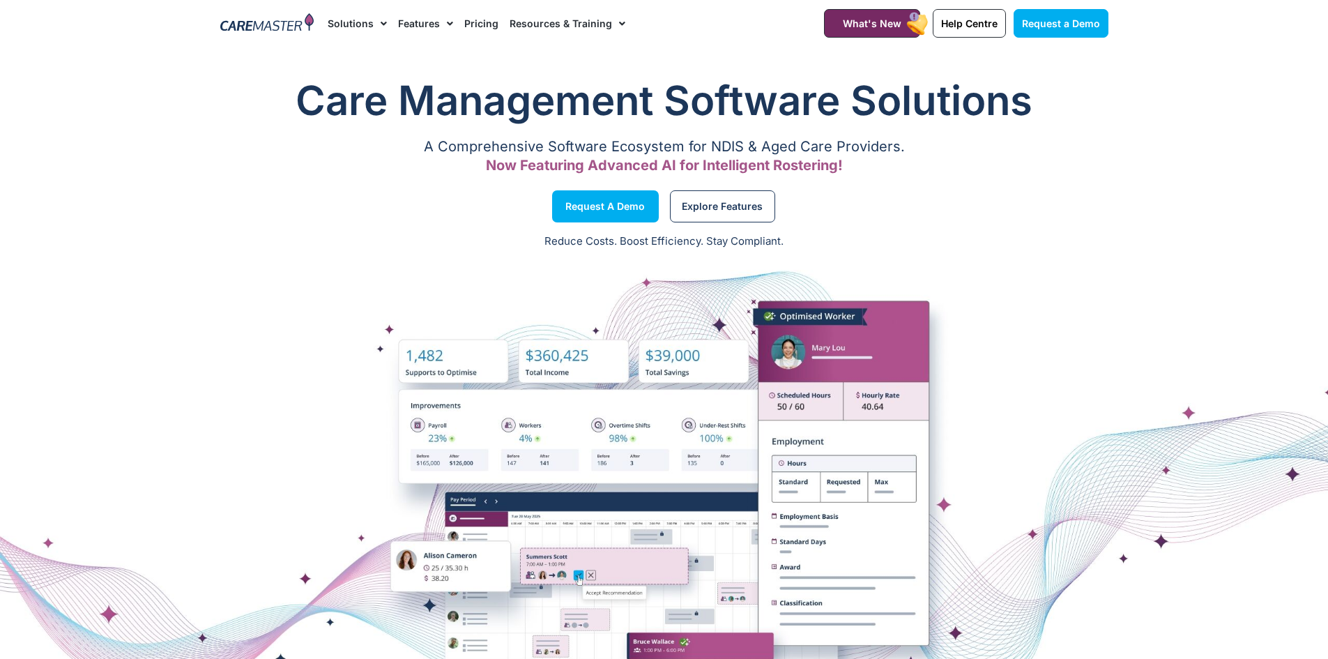
click at [473, 17] on link "Pricing" at bounding box center [481, 23] width 34 height 47
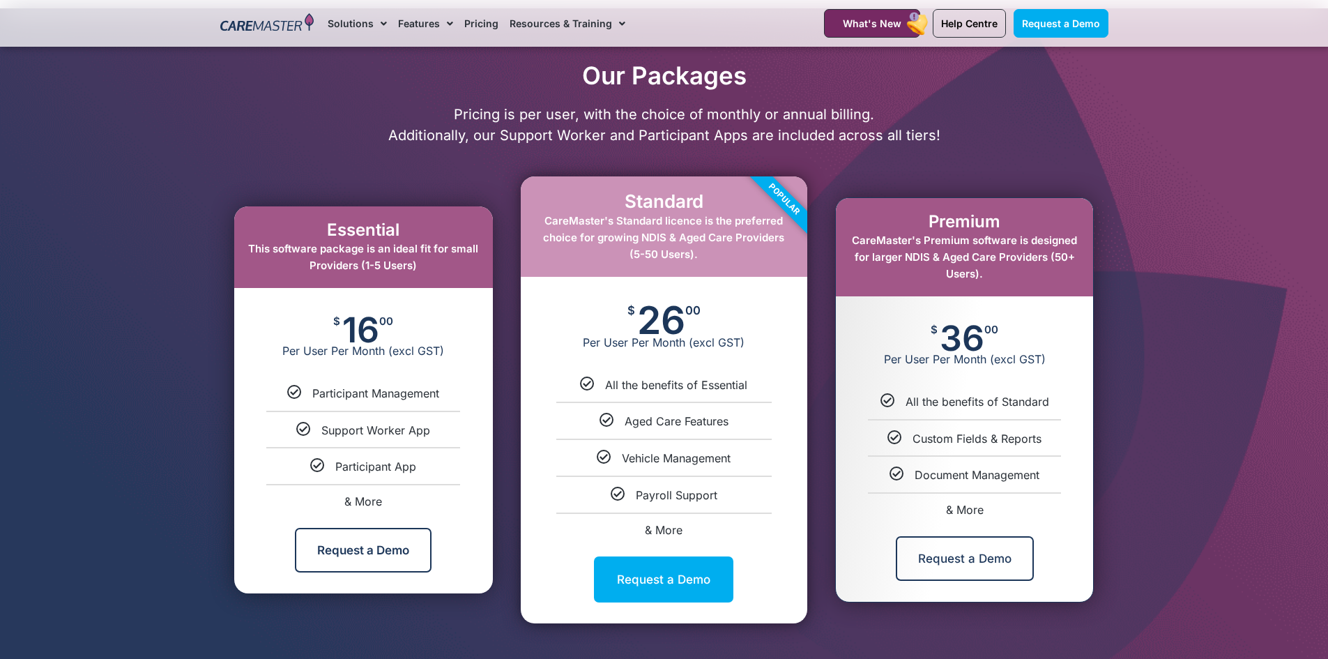
scroll to position [627, 0]
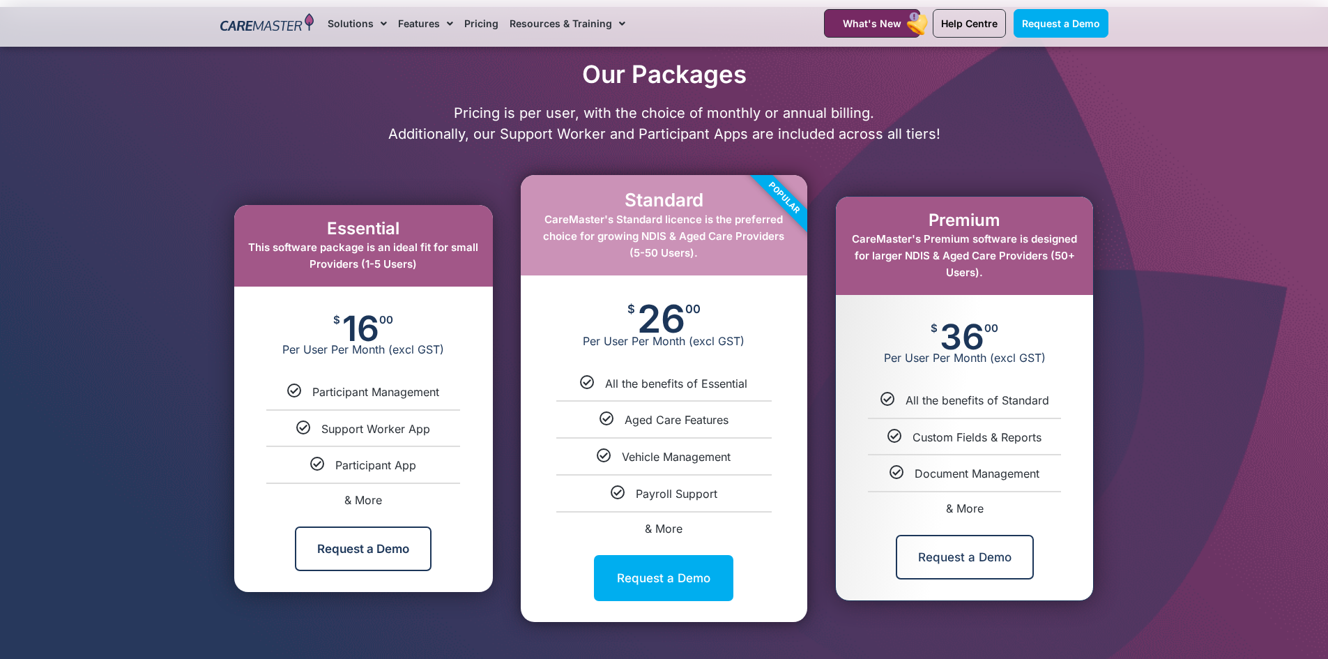
drag, startPoint x: 703, startPoint y: 308, endPoint x: 613, endPoint y: 316, distance: 90.3
click at [613, 316] on div "$ 26 00 Per User Per Month (excl GST)" at bounding box center [664, 325] width 287 height 100
click at [747, 344] on span "Per User Per Month (excl GST)" at bounding box center [664, 341] width 287 height 14
drag, startPoint x: 356, startPoint y: 266, endPoint x: 403, endPoint y: 266, distance: 46.7
click at [403, 266] on span "This software package is an ideal fit for small Providers (1-5 Users)" at bounding box center [363, 255] width 230 height 30
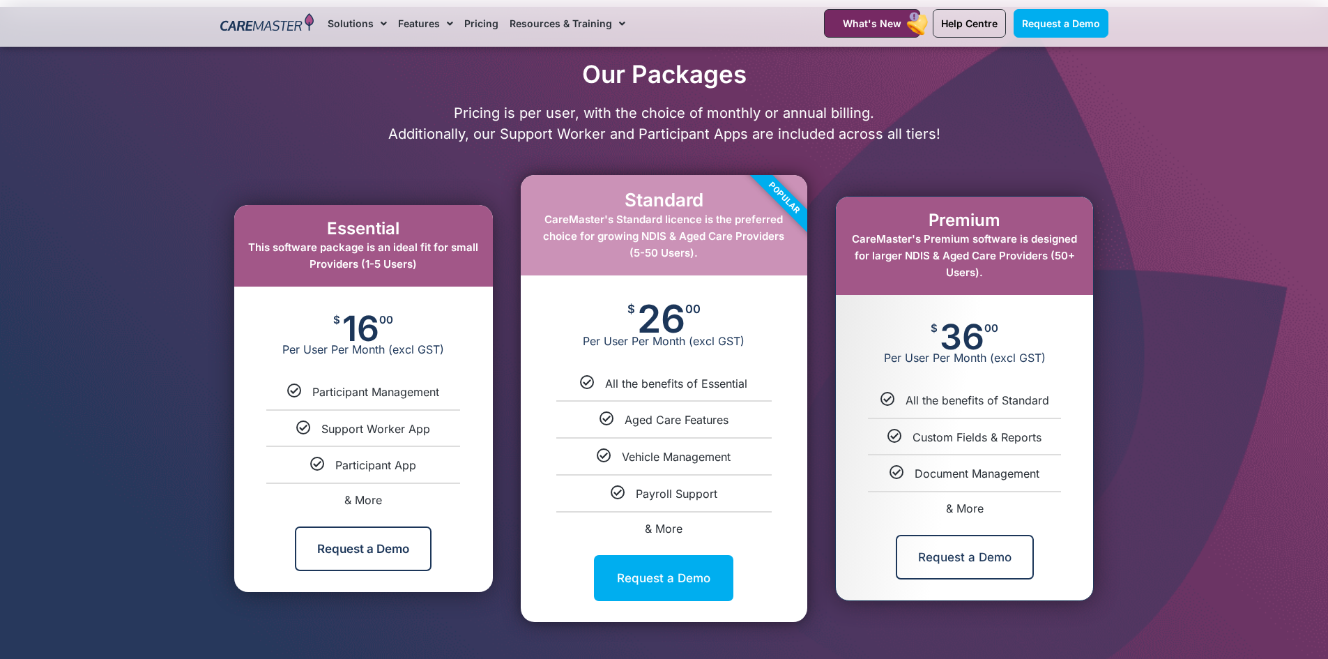
click at [418, 266] on div "Essential This software package is an ideal fit for small Providers (1-5 Users)" at bounding box center [363, 246] width 259 height 82
